Goal: Task Accomplishment & Management: Manage account settings

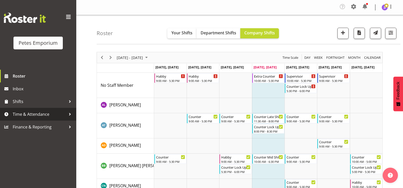
click at [33, 114] on span "Time & Attendance" at bounding box center [39, 114] width 53 height 8
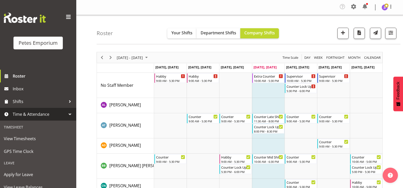
scroll to position [45, 0]
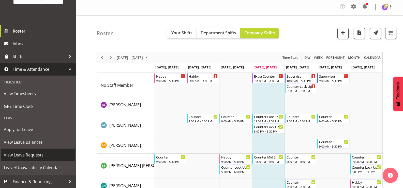
click at [37, 155] on span "View Leave Requests" at bounding box center [38, 155] width 69 height 8
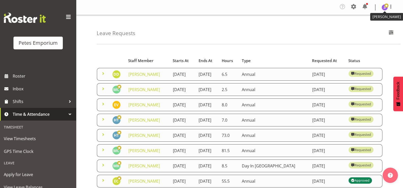
click at [382, 8] on img at bounding box center [385, 7] width 6 height 6
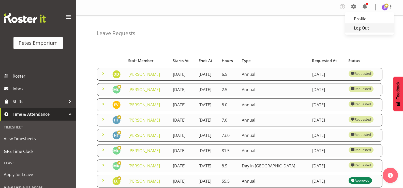
click at [361, 28] on link "Log Out" at bounding box center [369, 27] width 49 height 9
